Goal: Task Accomplishment & Management: Complete application form

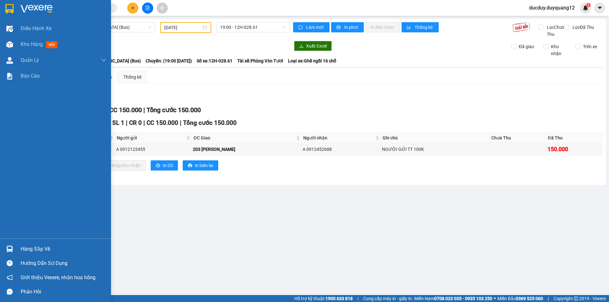
click at [29, 247] on main "[GEOGRAPHIC_DATA] - [GEOGRAPHIC_DATA] (Bus) [DATE] 19:00 - 12H-028.61 Làm mới I…" at bounding box center [304, 147] width 609 height 295
click at [23, 246] on div "Hàng sắp về" at bounding box center [64, 250] width 86 height 10
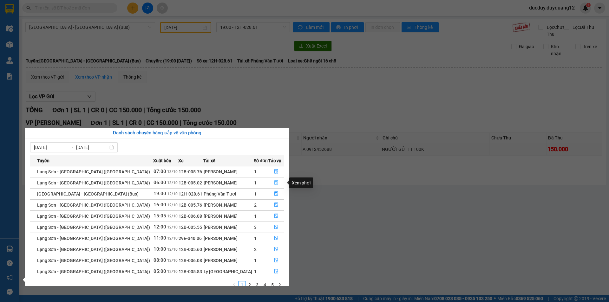
click at [274, 182] on icon "file-done" at bounding box center [276, 183] width 4 height 4
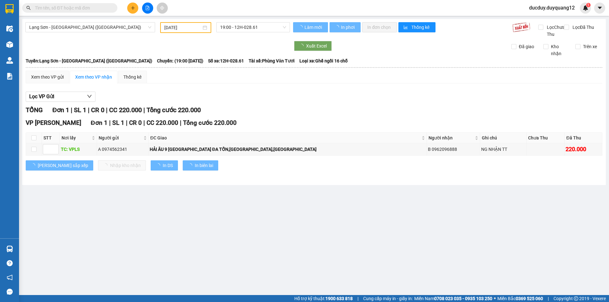
type input "[DATE]"
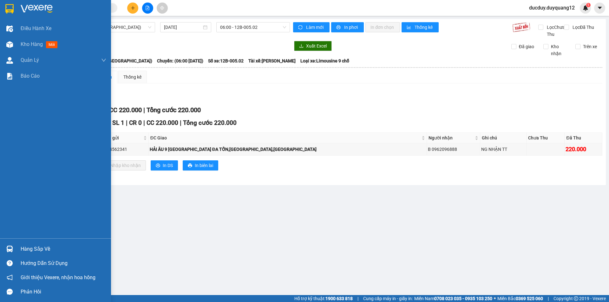
click at [42, 247] on div "Hàng sắp về" at bounding box center [64, 250] width 86 height 10
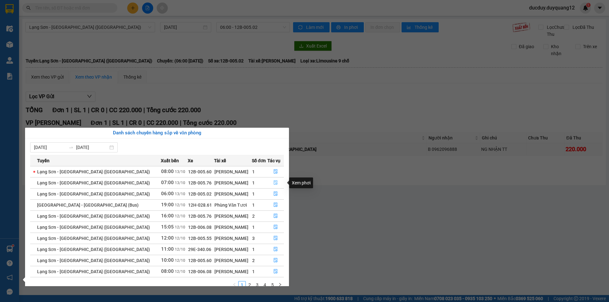
click at [273, 182] on icon "file-done" at bounding box center [275, 182] width 4 height 4
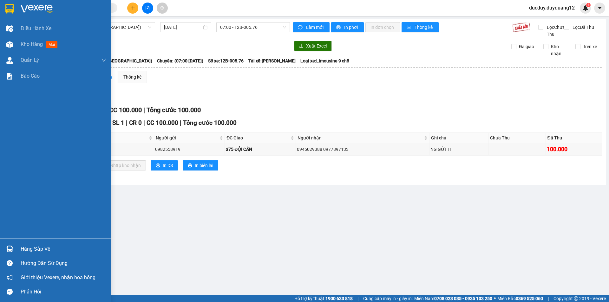
click at [48, 248] on div "Hàng sắp về" at bounding box center [64, 250] width 86 height 10
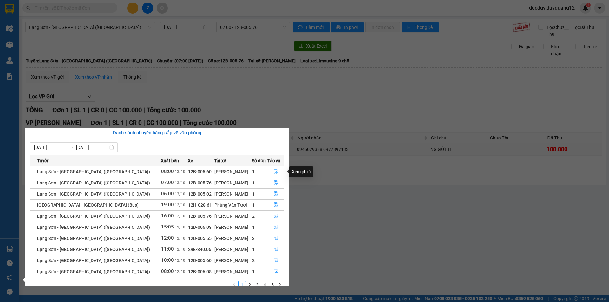
click at [273, 170] on icon "file-done" at bounding box center [275, 171] width 4 height 4
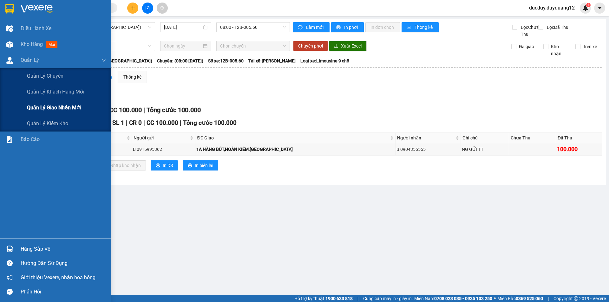
click at [48, 108] on span "Quản lý giao nhận mới" at bounding box center [54, 108] width 54 height 8
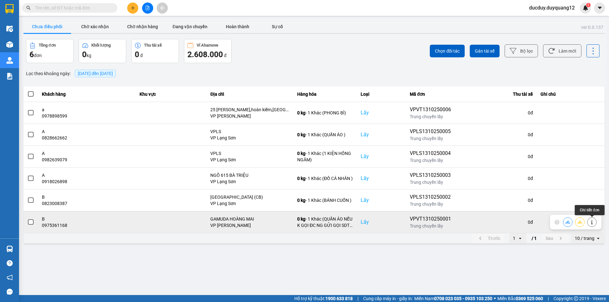
click at [592, 223] on icon at bounding box center [592, 222] width 2 height 4
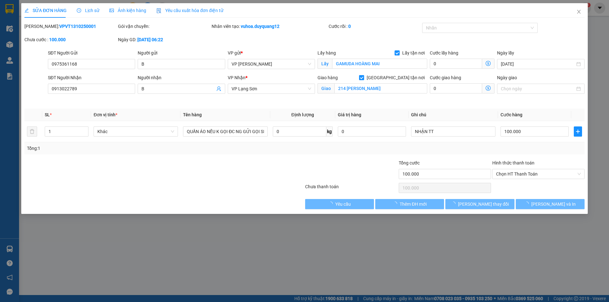
type input "0975361168"
type input "B"
checkbox input "true"
type input "GAMUDA HOÀNG MAI"
type input "0913022789"
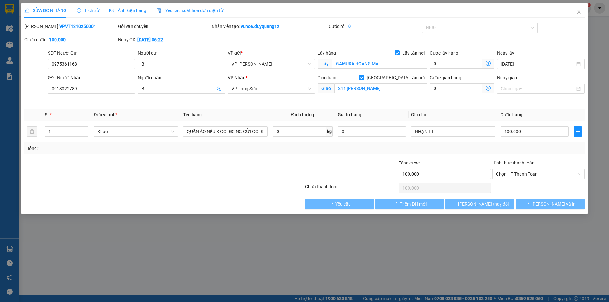
type input "B"
checkbox input "true"
type input "214 [PERSON_NAME]"
type input "100.000"
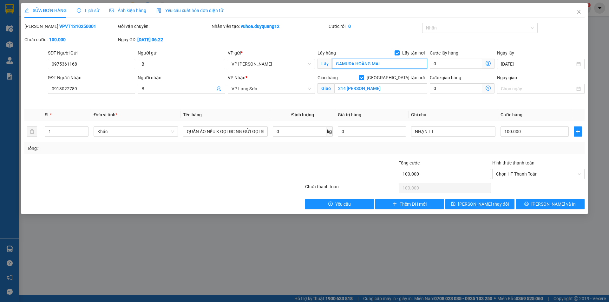
click at [389, 62] on input "GAMUDA HOÀNG MAI" at bounding box center [379, 64] width 95 height 10
click at [411, 62] on input "GAMUDA HOÀNG MAI" at bounding box center [379, 64] width 95 height 10
click at [408, 63] on input "GAMUDA HOÀNG MAI" at bounding box center [379, 64] width 95 height 10
type input "GAMUDA HOÀNG MAI"
click at [580, 11] on icon "close" at bounding box center [578, 11] width 5 height 5
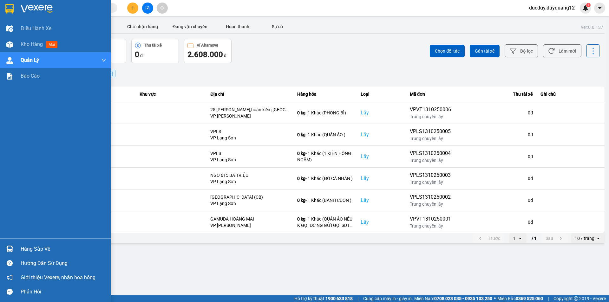
click at [36, 250] on div "Hàng sắp về" at bounding box center [64, 250] width 86 height 10
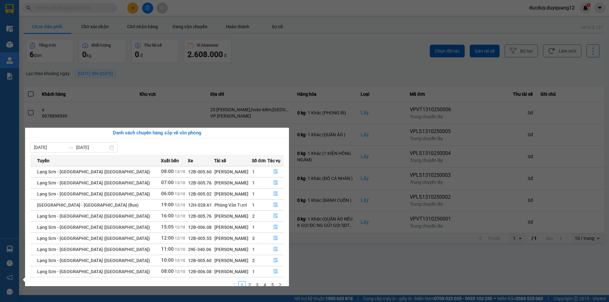
click at [167, 67] on section "Kết quả tìm kiếm ( 0 ) Bộ lọc No Data ducduy.duyquang12 1 Điều hành xe Kho hàng…" at bounding box center [304, 151] width 609 height 302
